Goal: Task Accomplishment & Management: Manage account settings

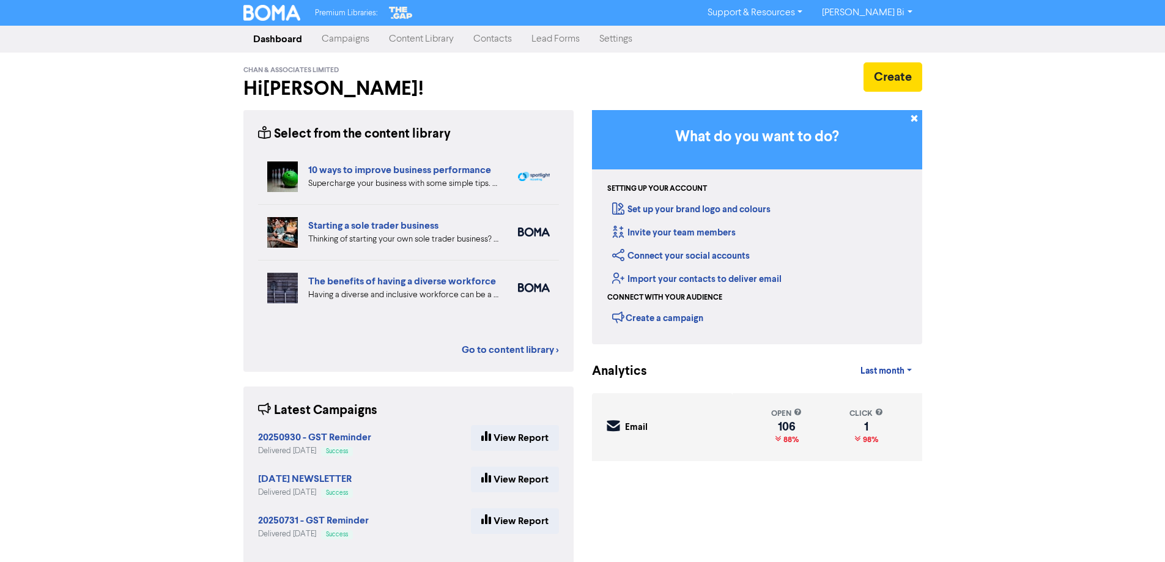
click at [504, 40] on link "Contacts" at bounding box center [492, 39] width 58 height 24
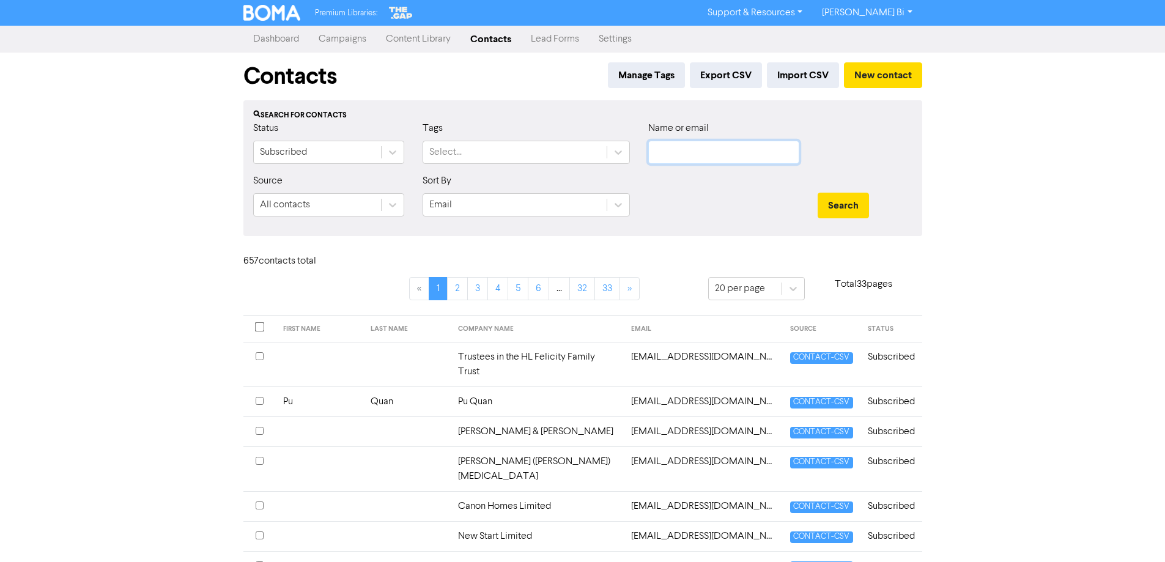
click at [679, 161] on input "text" at bounding box center [723, 152] width 151 height 23
paste input "Foochow Brothers Limited"
click at [852, 201] on button "Search" at bounding box center [842, 206] width 51 height 26
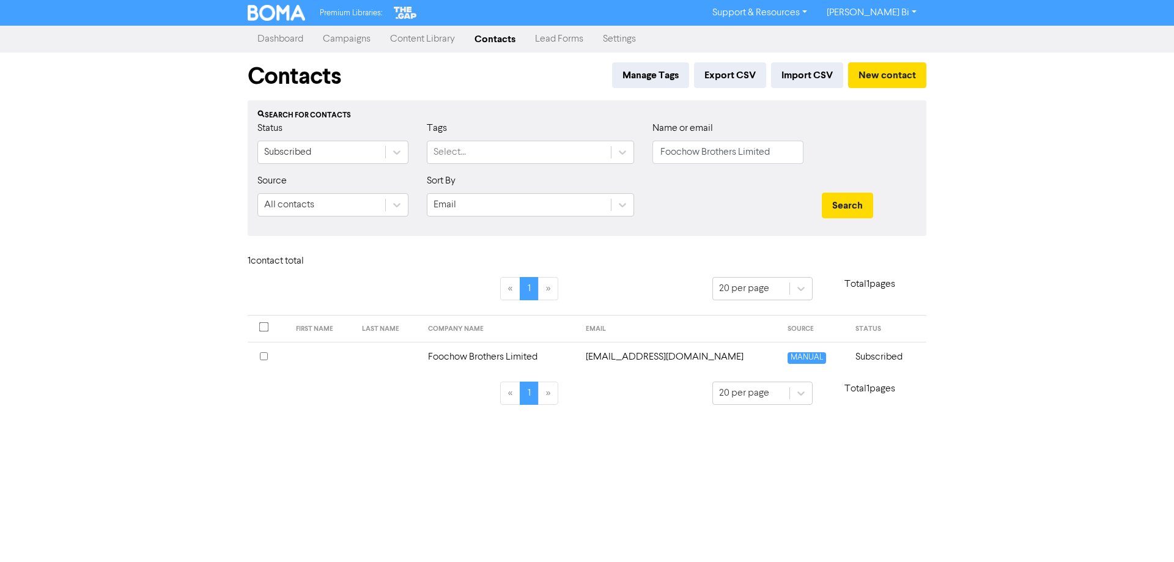
click at [261, 353] on input "checkbox" at bounding box center [264, 356] width 8 height 8
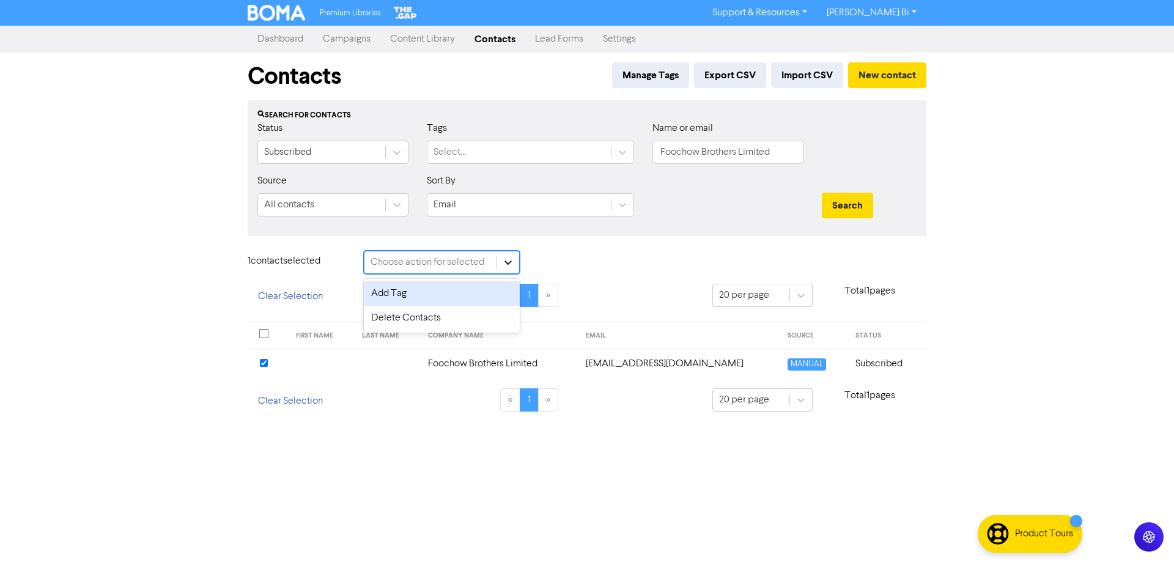
click at [505, 261] on icon at bounding box center [507, 262] width 7 height 4
click at [457, 315] on div "Delete Contacts" at bounding box center [442, 318] width 156 height 24
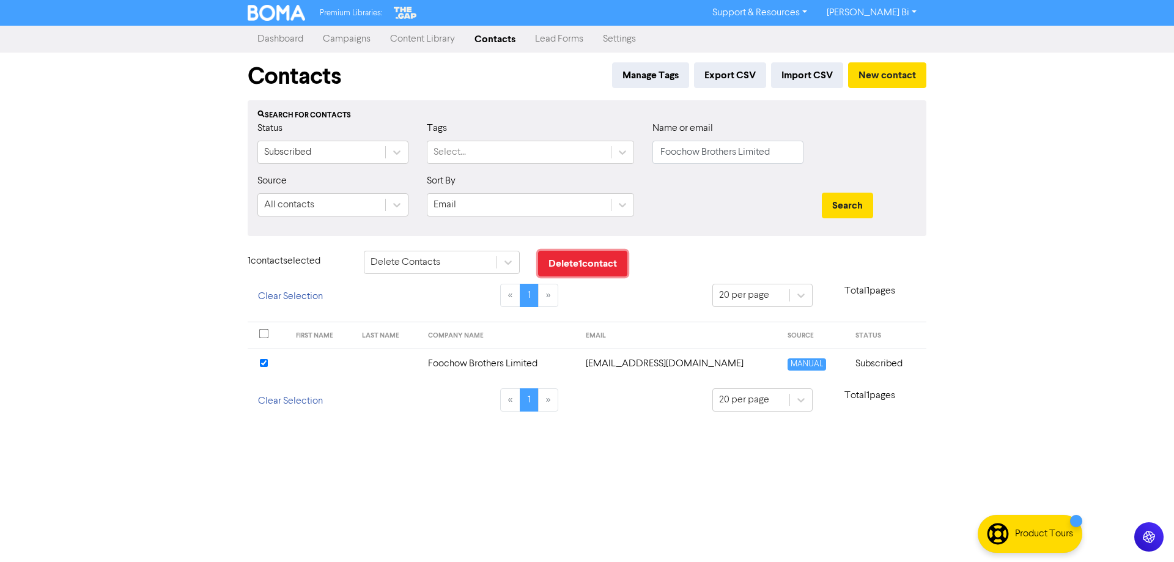
click at [581, 268] on button "Delete 1 contact" at bounding box center [582, 264] width 89 height 26
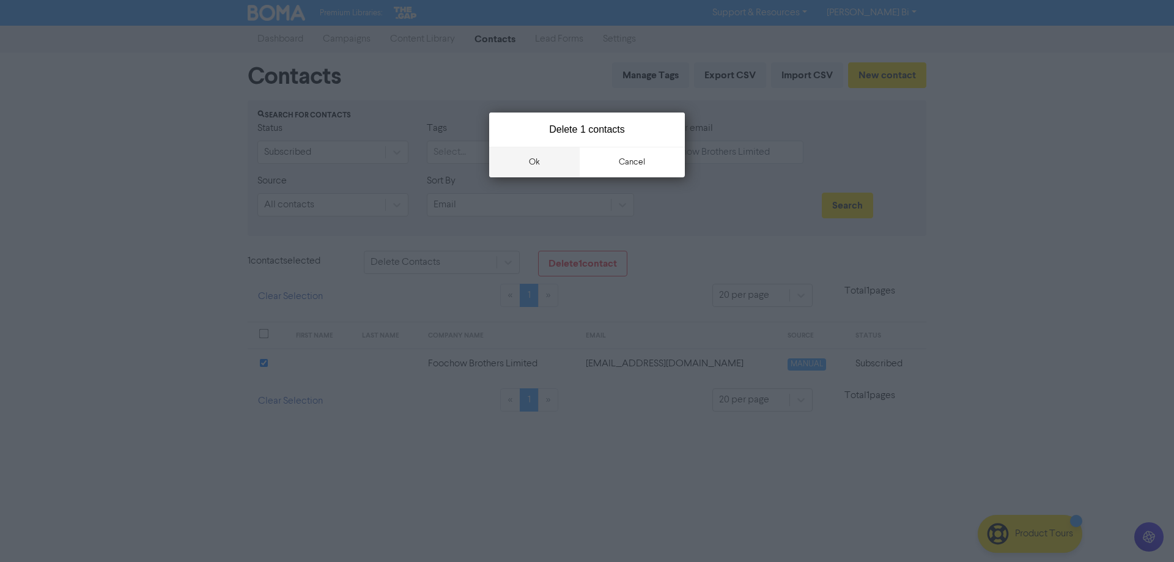
click at [526, 162] on button "ok" at bounding box center [534, 162] width 90 height 31
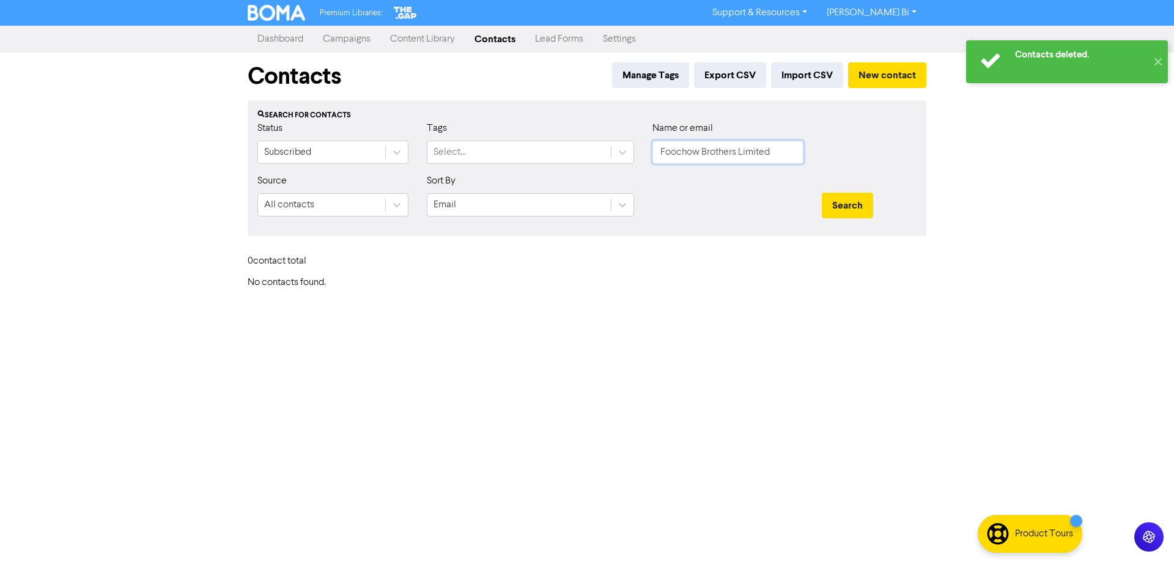
drag, startPoint x: 781, startPoint y: 152, endPoint x: 539, endPoint y: 134, distance: 242.7
click at [534, 134] on div "Status Subscribed Tags Select... Name or email Foochow Brothers Limited" at bounding box center [586, 147] width 677 height 53
paste input "Hongbo Cao"
drag, startPoint x: 842, startPoint y: 206, endPoint x: 717, endPoint y: 238, distance: 129.3
click at [842, 207] on button "Search" at bounding box center [847, 206] width 51 height 26
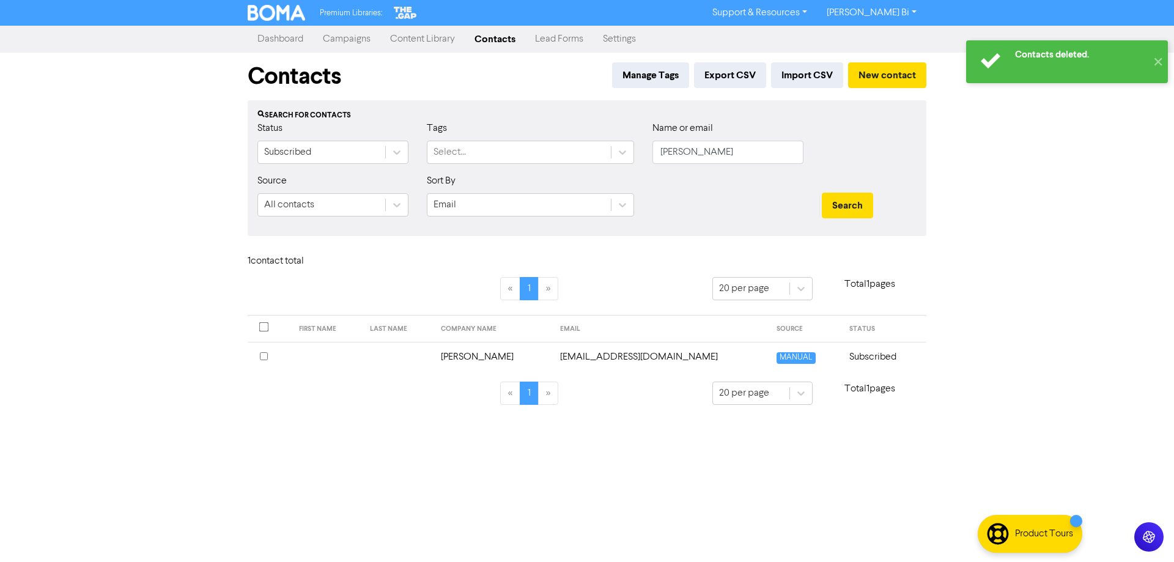
click at [265, 355] on input "checkbox" at bounding box center [264, 356] width 8 height 8
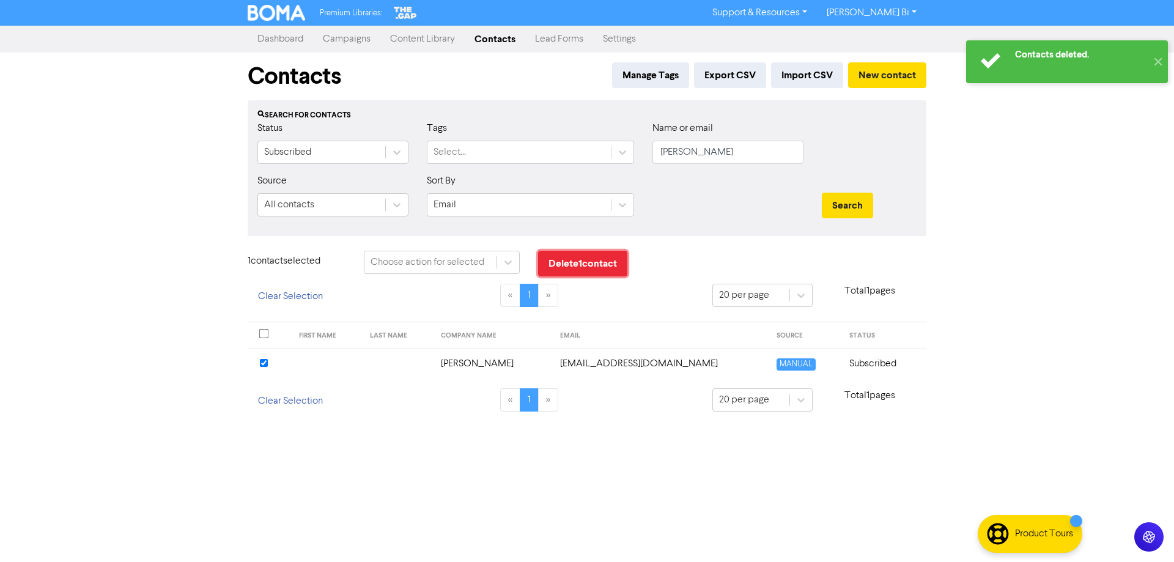
click at [584, 270] on button "Delete 1 contact" at bounding box center [582, 264] width 89 height 26
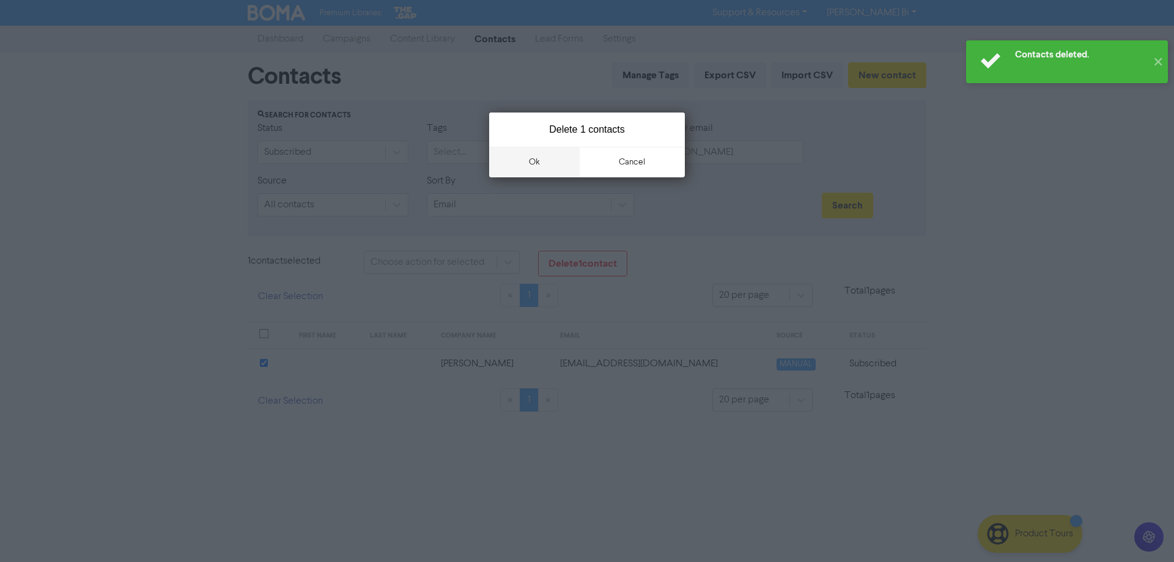
click at [529, 162] on button "ok" at bounding box center [534, 162] width 90 height 31
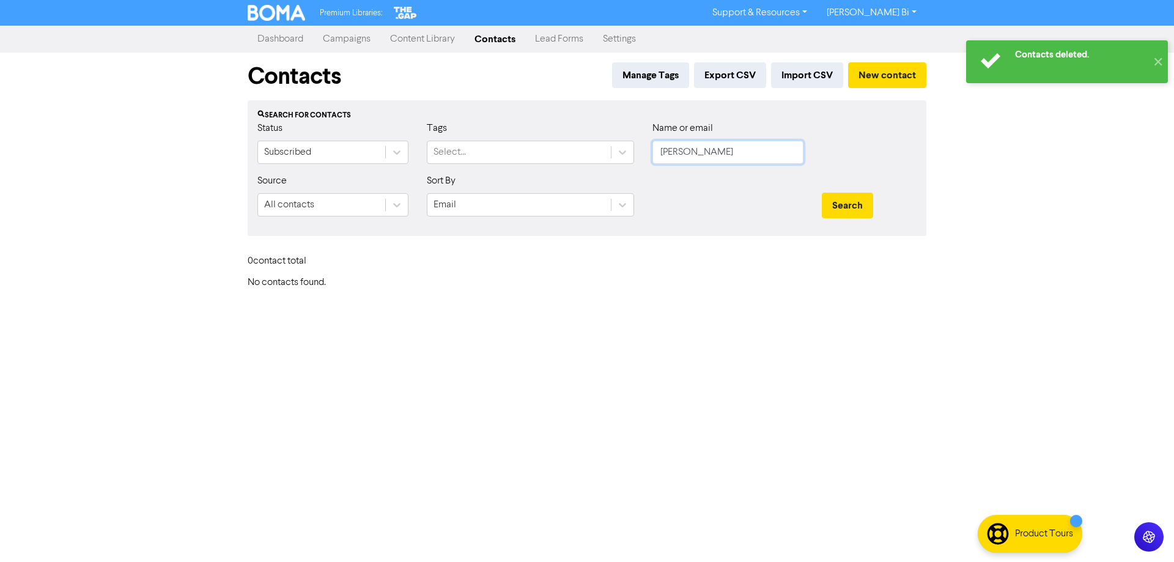
drag, startPoint x: 738, startPoint y: 157, endPoint x: 551, endPoint y: 125, distance: 189.8
click at [551, 125] on div "Status Subscribed Tags Select... Name or email Hongbo Cao" at bounding box center [586, 147] width 677 height 53
paste input "Foochow Brothers Limited"
click at [851, 210] on button "Search" at bounding box center [847, 206] width 51 height 26
drag, startPoint x: 669, startPoint y: 142, endPoint x: 545, endPoint y: 133, distance: 123.9
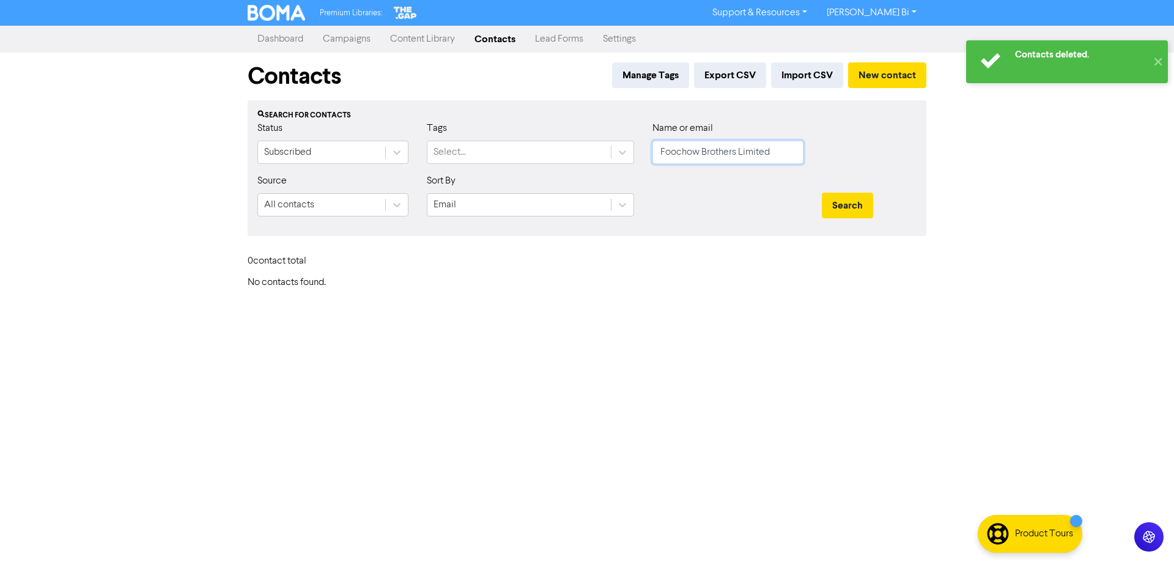
click at [545, 133] on div "Status Subscribed Tags Select... Name or email Foochow Brothers Limited" at bounding box center [586, 147] width 677 height 53
paste input "Hongbo Cao"
type input "Hongbo Cao"
click at [866, 212] on button "Search" at bounding box center [847, 206] width 51 height 26
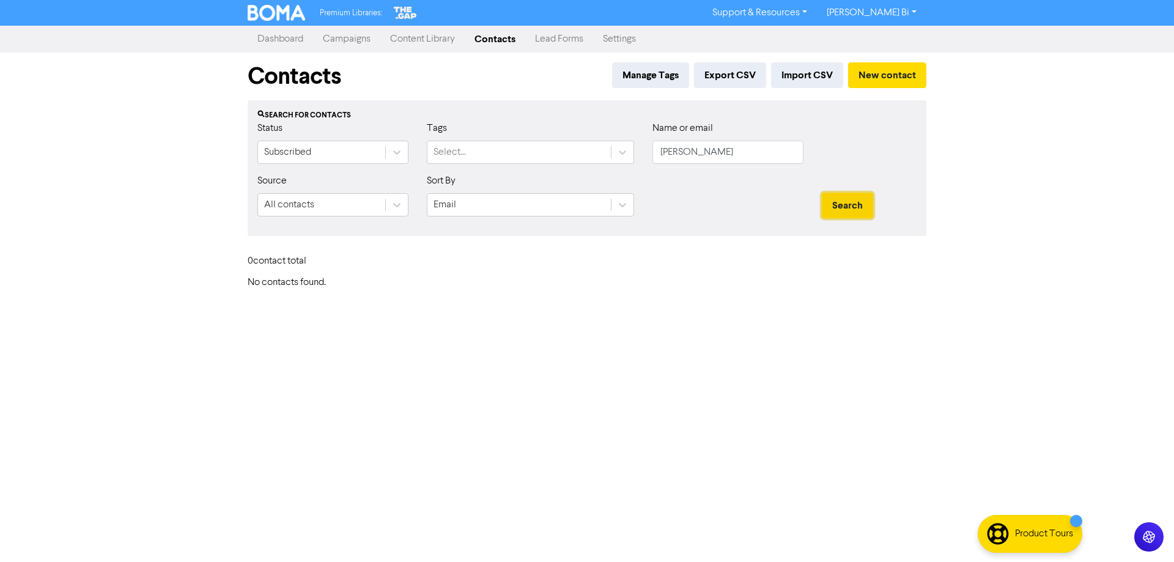
click at [855, 200] on button "Search" at bounding box center [847, 206] width 51 height 26
drag, startPoint x: 737, startPoint y: 145, endPoint x: 343, endPoint y: 112, distance: 395.1
click at [353, 115] on div "Search for contacts Status Subscribed Tags Select... Name or email Hongbo Cao S…" at bounding box center [587, 168] width 679 height 136
click at [822, 193] on button "Search" at bounding box center [847, 206] width 51 height 26
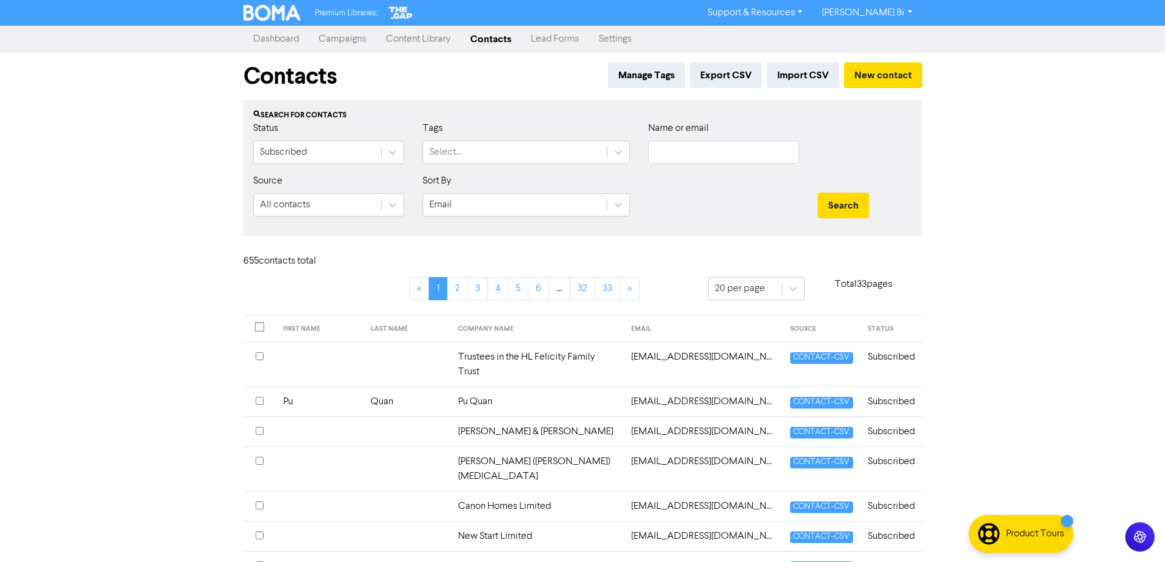
drag, startPoint x: 78, startPoint y: 187, endPoint x: 138, endPoint y: 35, distance: 162.8
click at [79, 185] on div "Premium Libraries: Support & Resources Video Tutorials FAQ & Guides Marketing E…" at bounding box center [582, 281] width 1165 height 562
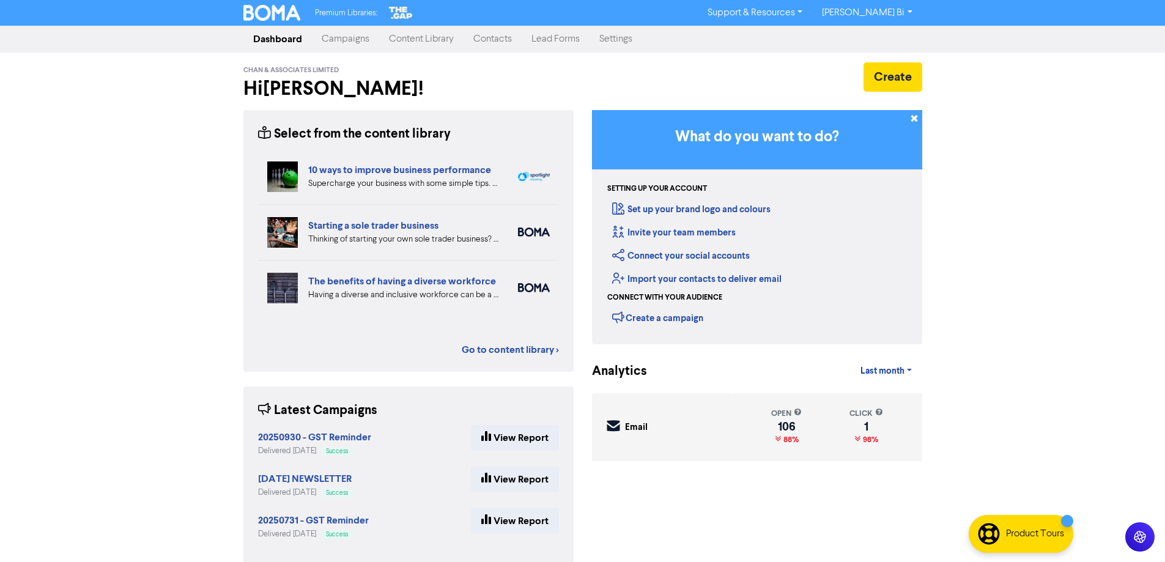
click at [341, 37] on link "Campaigns" at bounding box center [345, 39] width 67 height 24
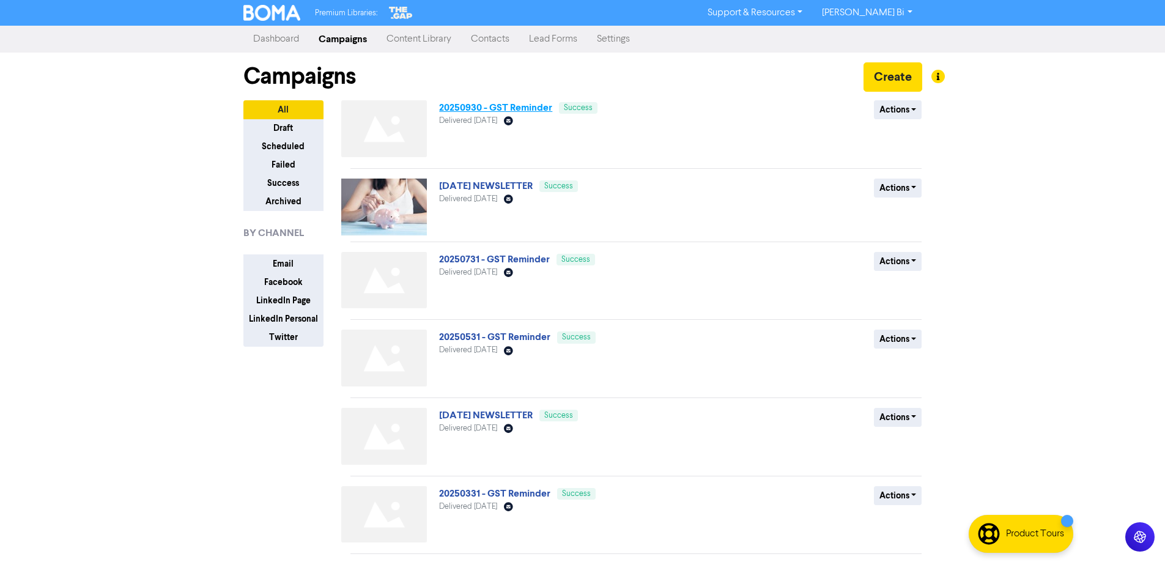
click at [461, 104] on link "20250930 - GST Reminder" at bounding box center [495, 107] width 113 height 12
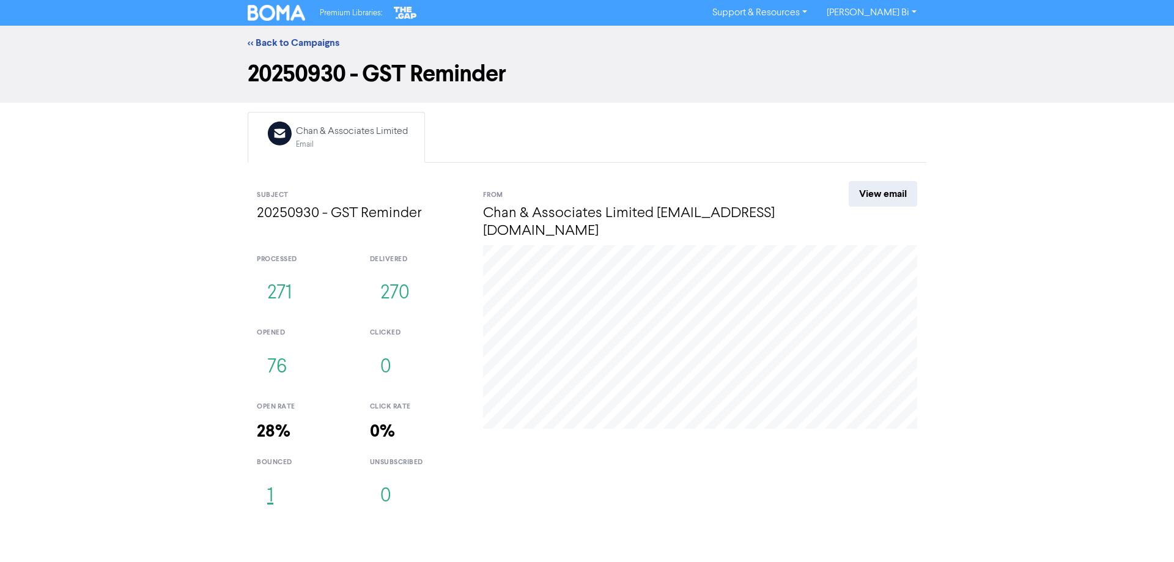
click at [271, 488] on button "1" at bounding box center [270, 496] width 27 height 40
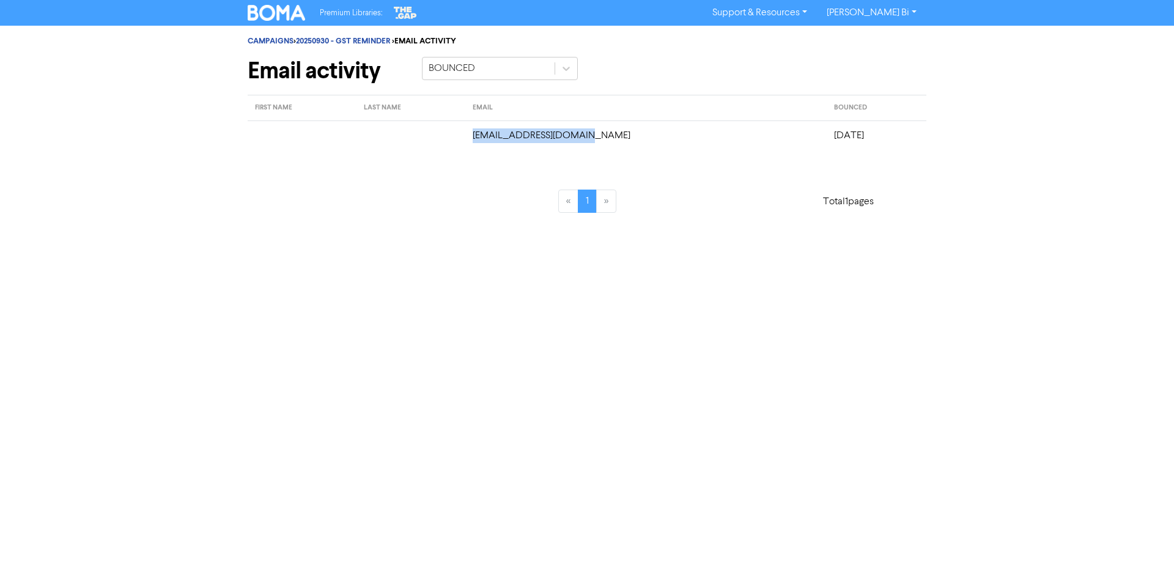
drag, startPoint x: 581, startPoint y: 141, endPoint x: 463, endPoint y: 133, distance: 118.2
click at [465, 133] on td "[EMAIL_ADDRESS][DOMAIN_NAME]" at bounding box center [645, 135] width 361 height 30
copy td "[EMAIL_ADDRESS][DOMAIN_NAME]"
click at [370, 45] on link "20250930 - GST REMINDER" at bounding box center [343, 41] width 94 height 10
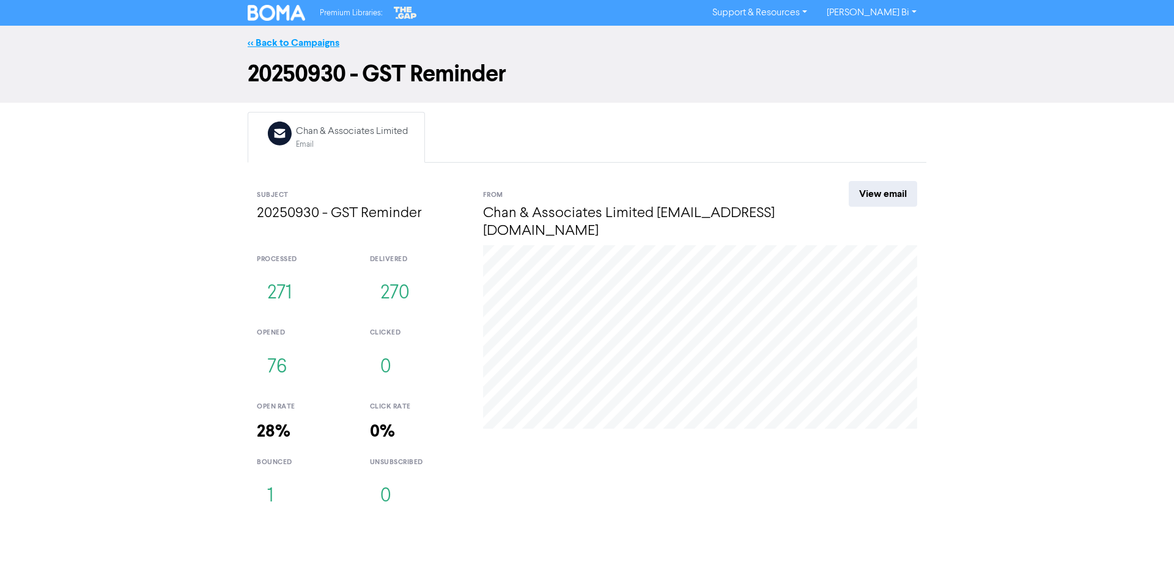
click at [309, 44] on link "<< Back to Campaigns" at bounding box center [294, 43] width 92 height 12
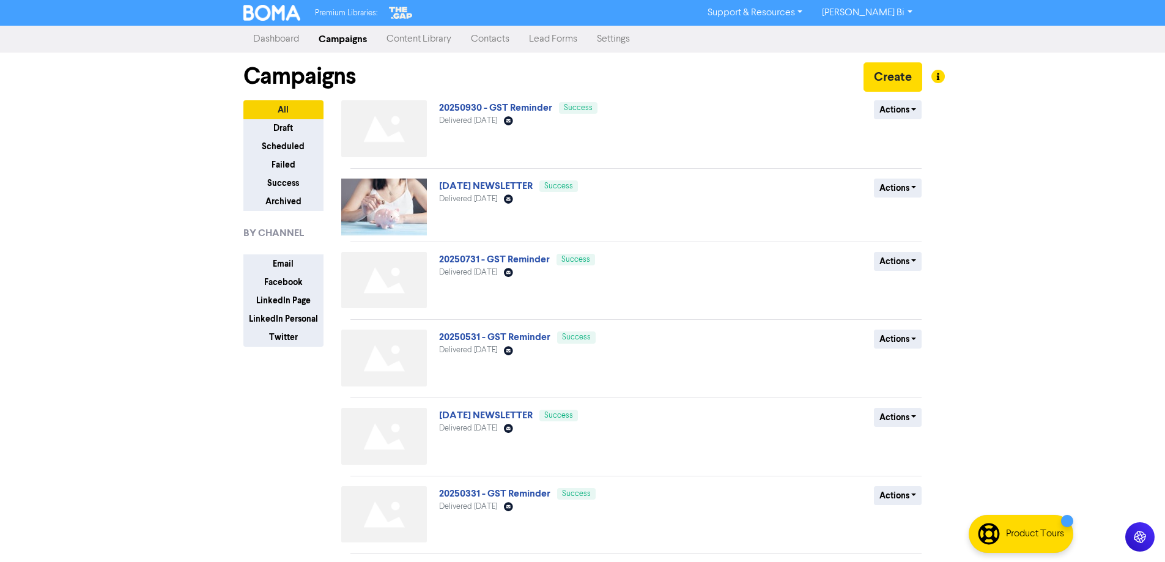
click at [481, 34] on link "Contacts" at bounding box center [490, 39] width 58 height 24
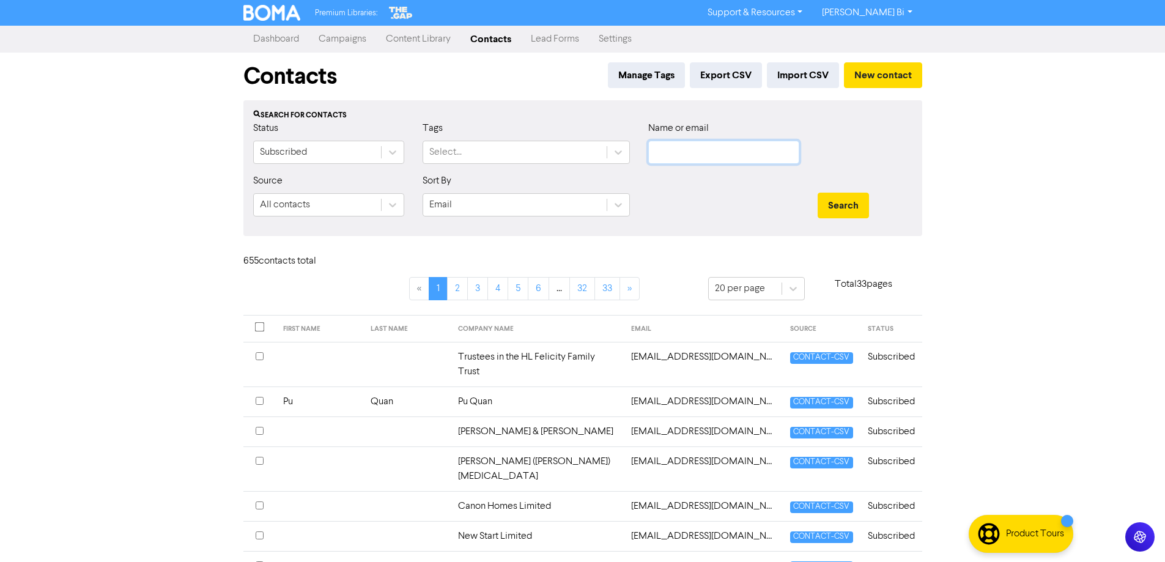
click at [752, 151] on input "text" at bounding box center [723, 152] width 151 height 23
paste input "[EMAIL_ADDRESS][DOMAIN_NAME]"
type input "[EMAIL_ADDRESS][DOMAIN_NAME]"
click at [839, 197] on button "Search" at bounding box center [842, 206] width 51 height 26
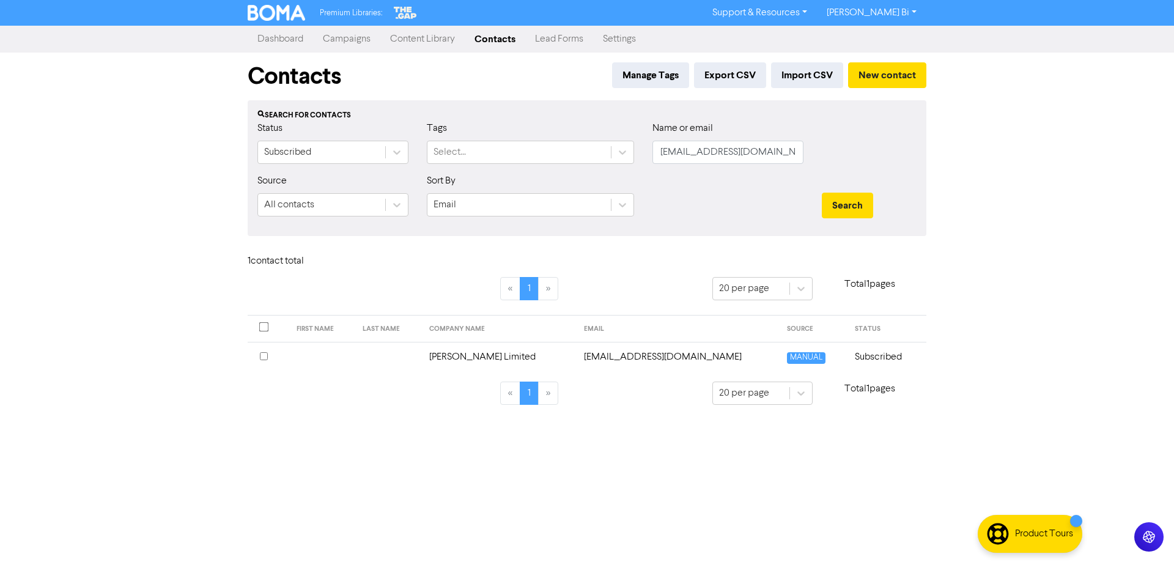
click at [259, 355] on th at bounding box center [269, 357] width 42 height 30
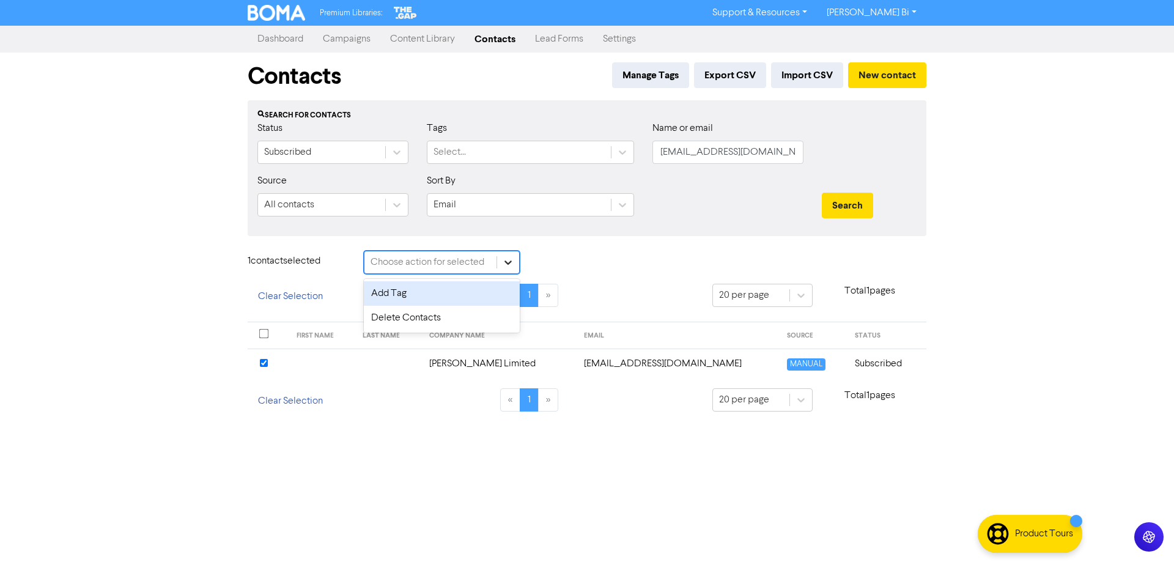
click at [509, 258] on icon at bounding box center [508, 262] width 12 height 12
click at [438, 325] on div "Delete Contacts" at bounding box center [442, 318] width 156 height 24
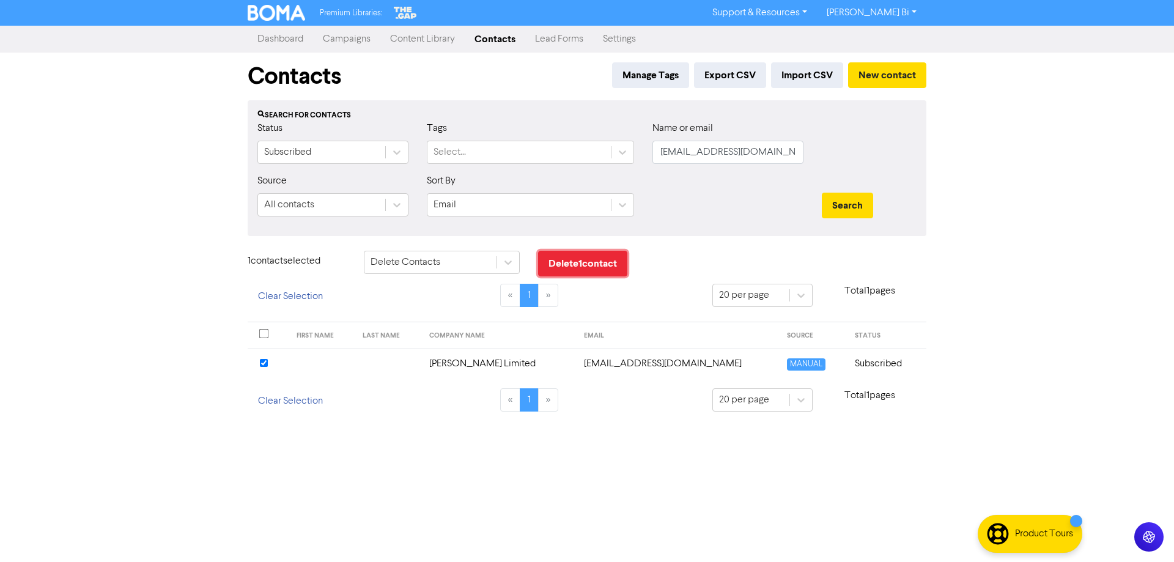
click at [590, 263] on button "Delete 1 contact" at bounding box center [582, 264] width 89 height 26
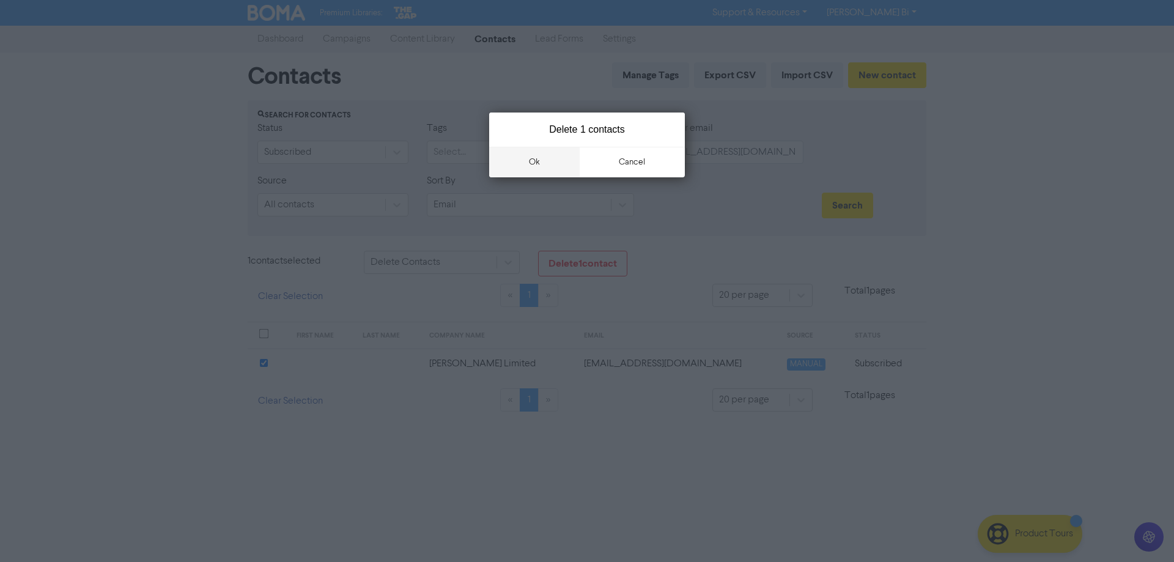
drag, startPoint x: 529, startPoint y: 146, endPoint x: 528, endPoint y: 160, distance: 14.1
click at [528, 148] on button "ok" at bounding box center [534, 162] width 90 height 31
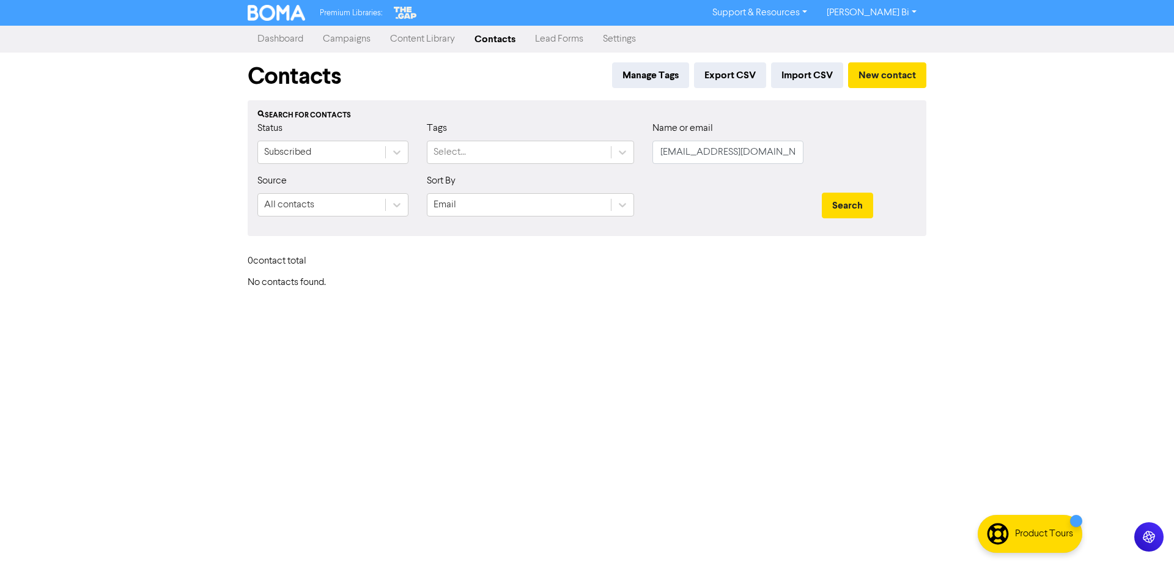
click at [347, 43] on link "Campaigns" at bounding box center [346, 39] width 67 height 24
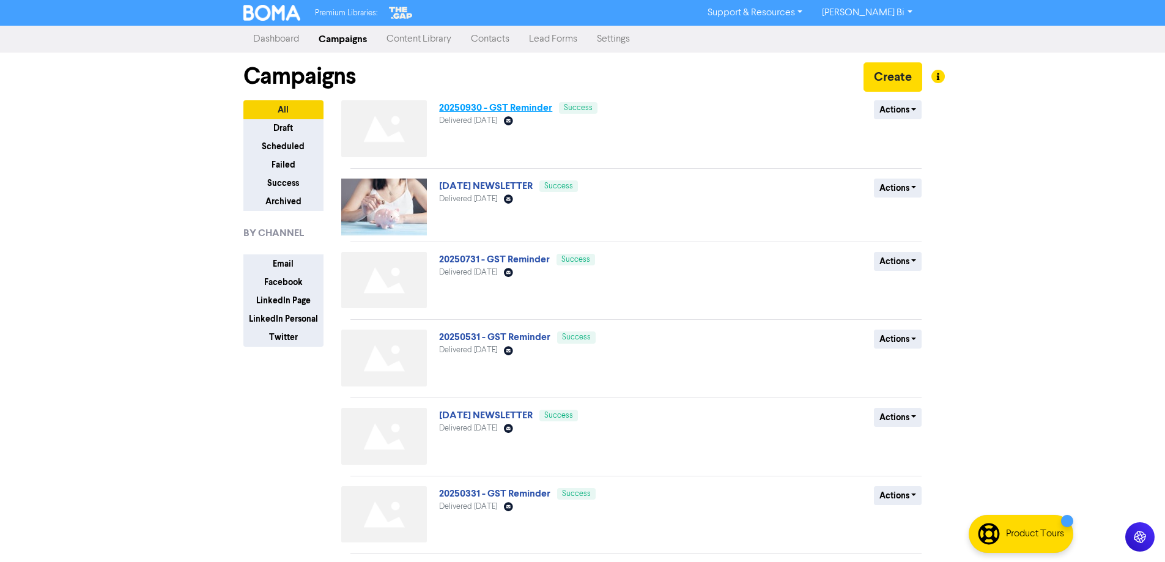
click at [519, 112] on link "20250930 - GST Reminder" at bounding box center [495, 107] width 113 height 12
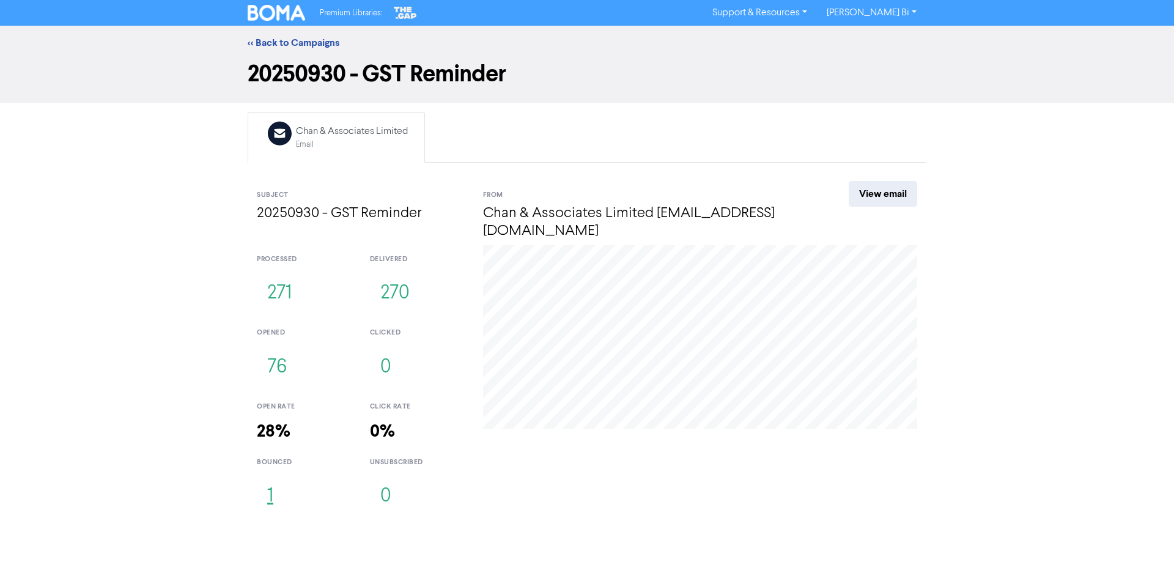
click at [270, 477] on button "1" at bounding box center [270, 496] width 27 height 40
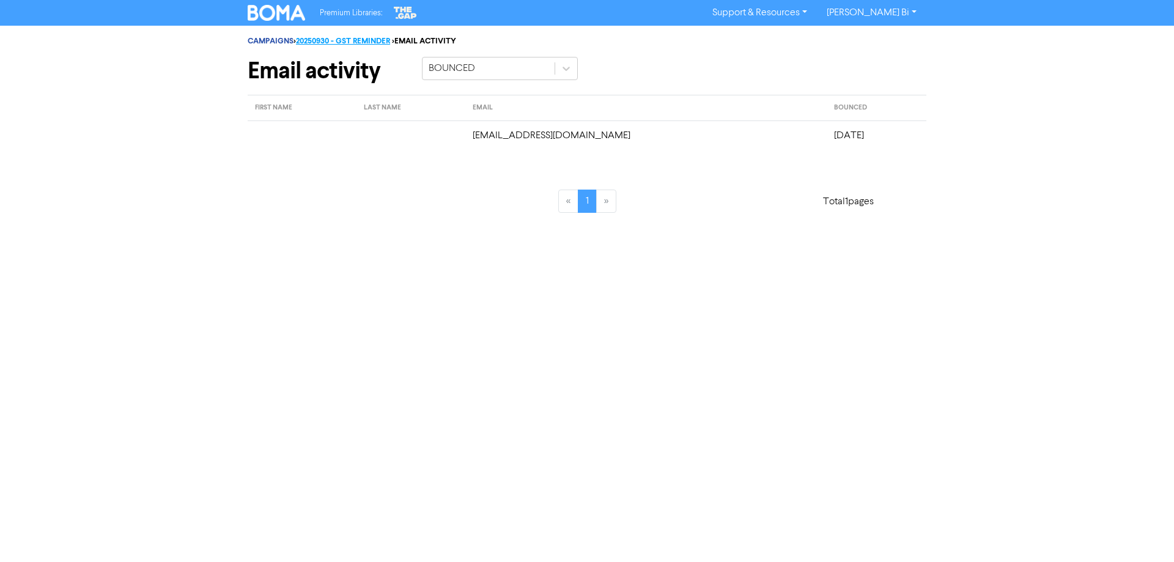
click at [355, 43] on link "20250930 - GST REMINDER" at bounding box center [343, 41] width 94 height 10
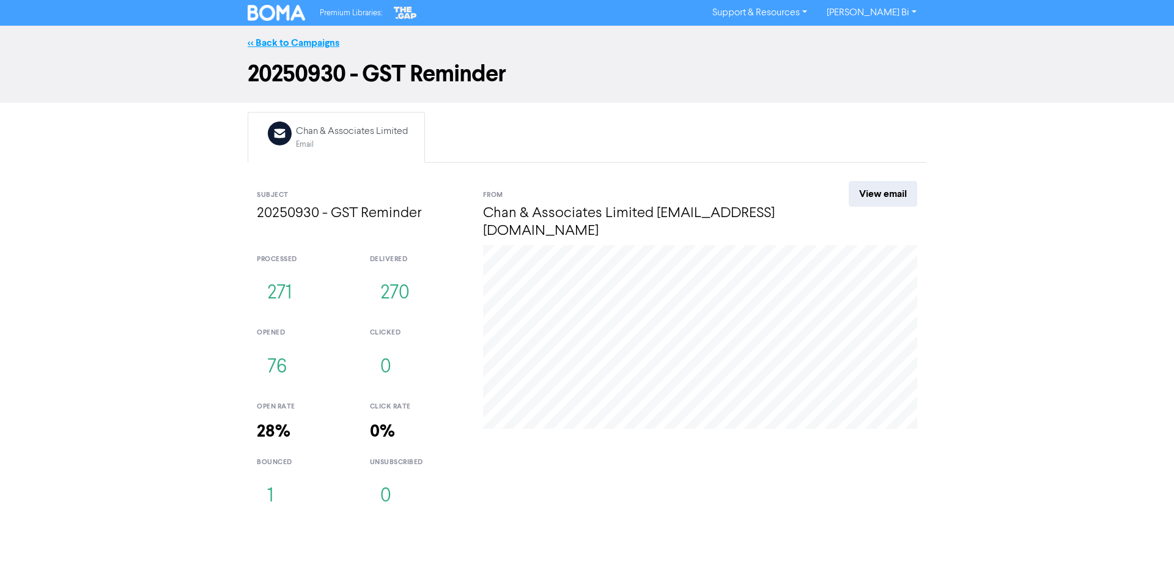
click at [320, 43] on link "<< Back to Campaigns" at bounding box center [294, 43] width 92 height 12
